Goal: Check status: Check status

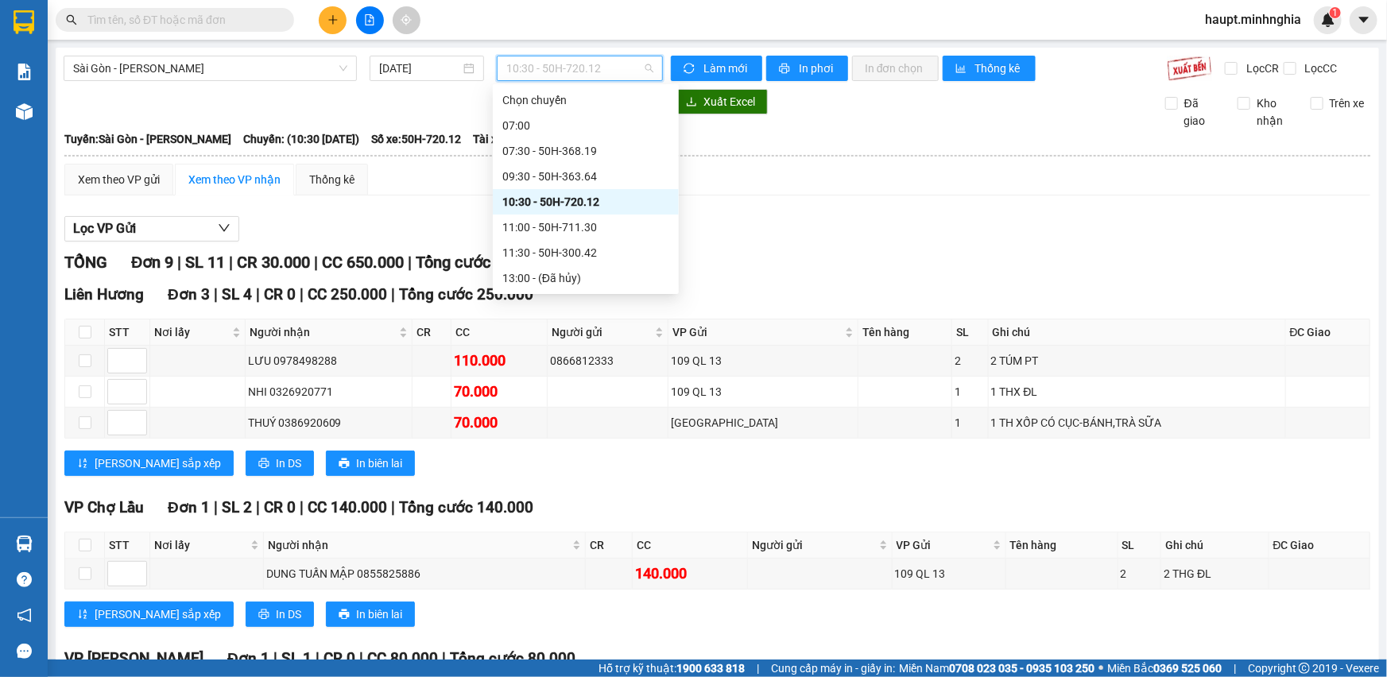
click at [635, 60] on span "10:30 - 50H-720.12" at bounding box center [579, 68] width 147 height 24
click at [622, 173] on div "09:30 - 50H-363.64" at bounding box center [586, 176] width 167 height 17
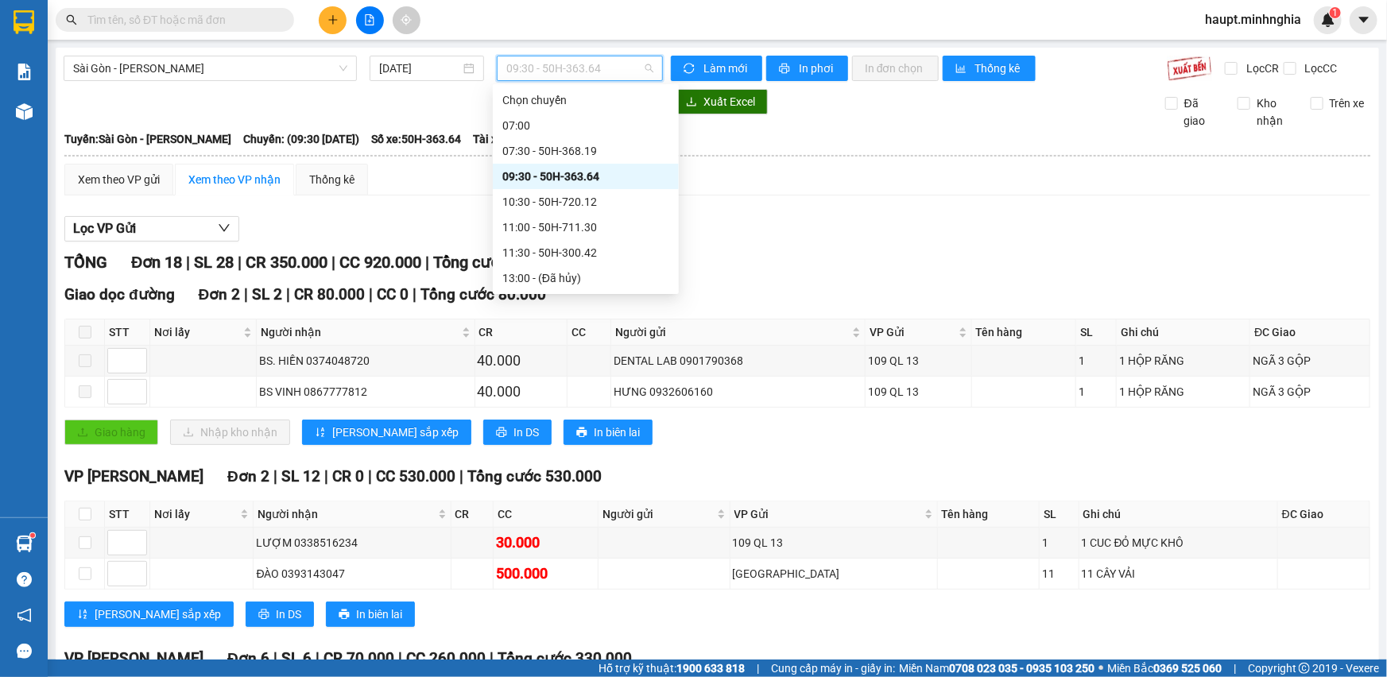
click at [557, 60] on span "09:30 - 50H-363.64" at bounding box center [579, 68] width 147 height 24
click at [623, 226] on div "11:00 - 50H-711.30" at bounding box center [586, 227] width 167 height 17
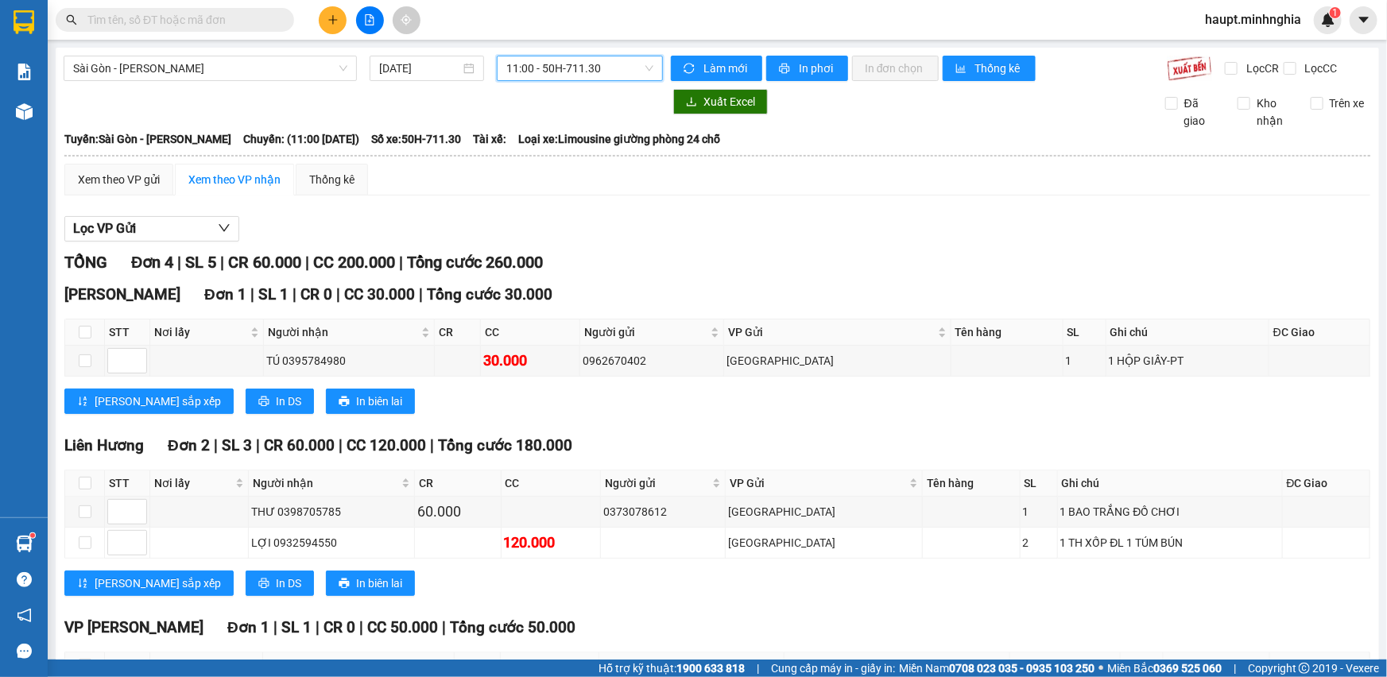
click at [602, 64] on span "11:00 - 50H-711.30" at bounding box center [579, 68] width 147 height 24
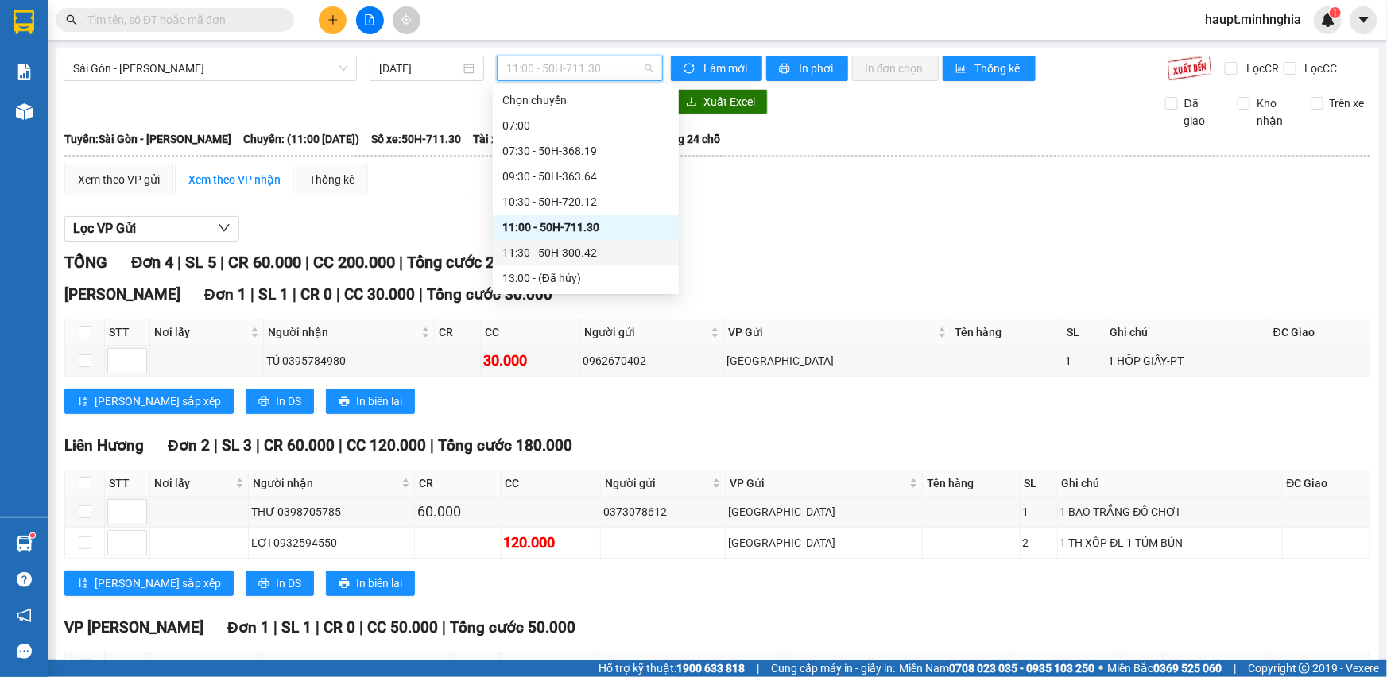
click at [609, 247] on div "11:30 - 50H-300.42" at bounding box center [586, 252] width 167 height 17
